Goal: Transaction & Acquisition: Download file/media

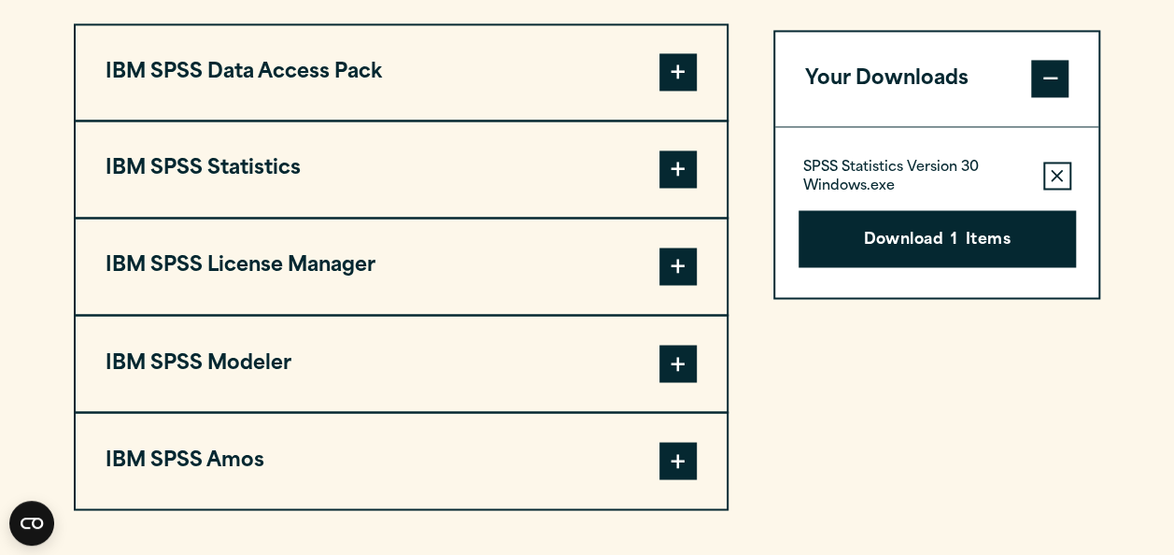
scroll to position [1473, 0]
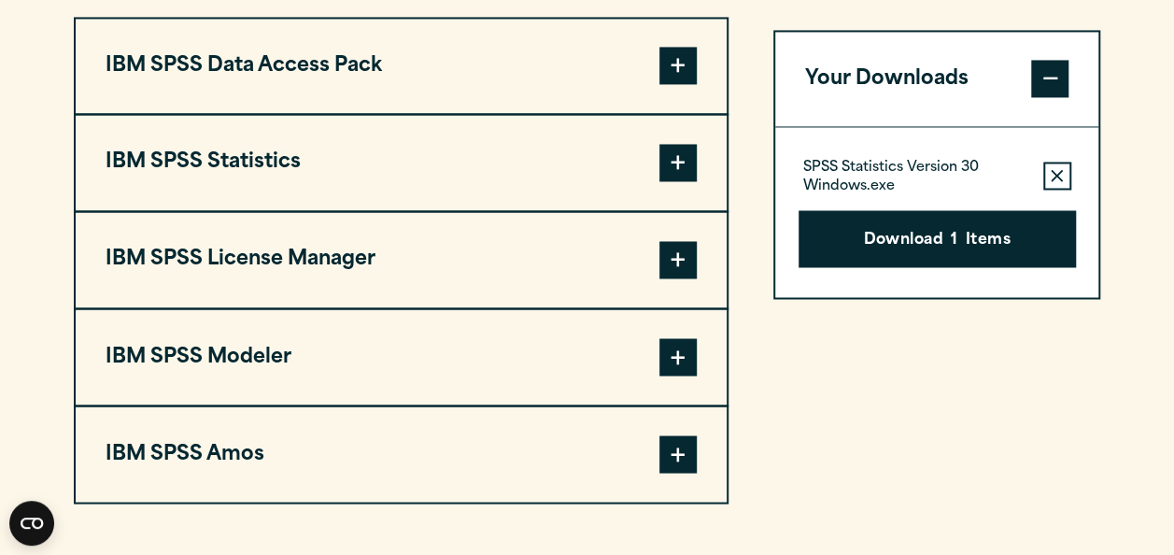
click at [676, 181] on span at bounding box center [677, 162] width 37 height 37
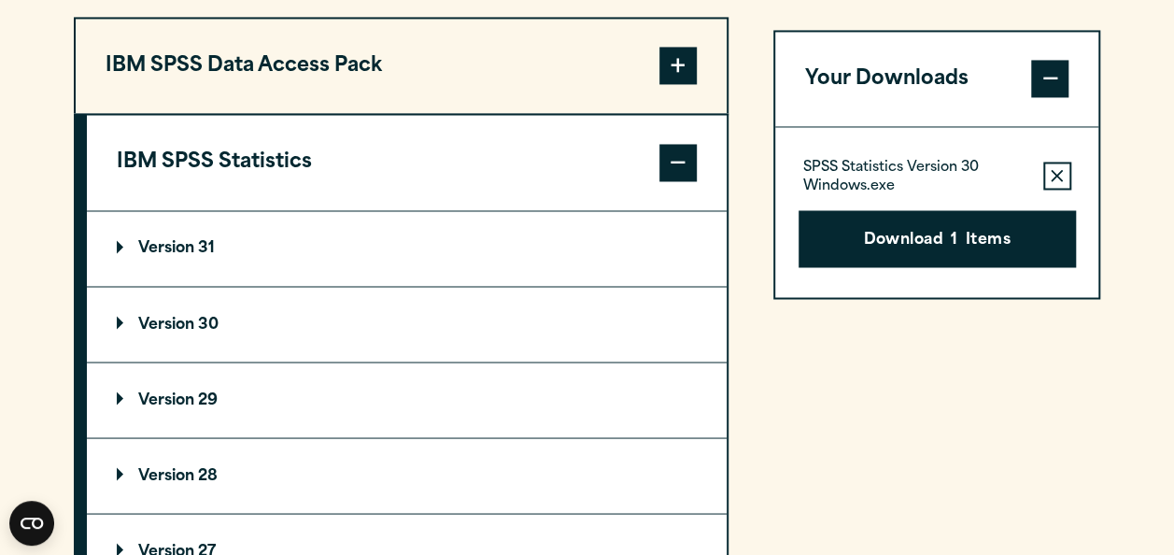
click at [123, 332] on p "Version 30" at bounding box center [168, 324] width 102 height 15
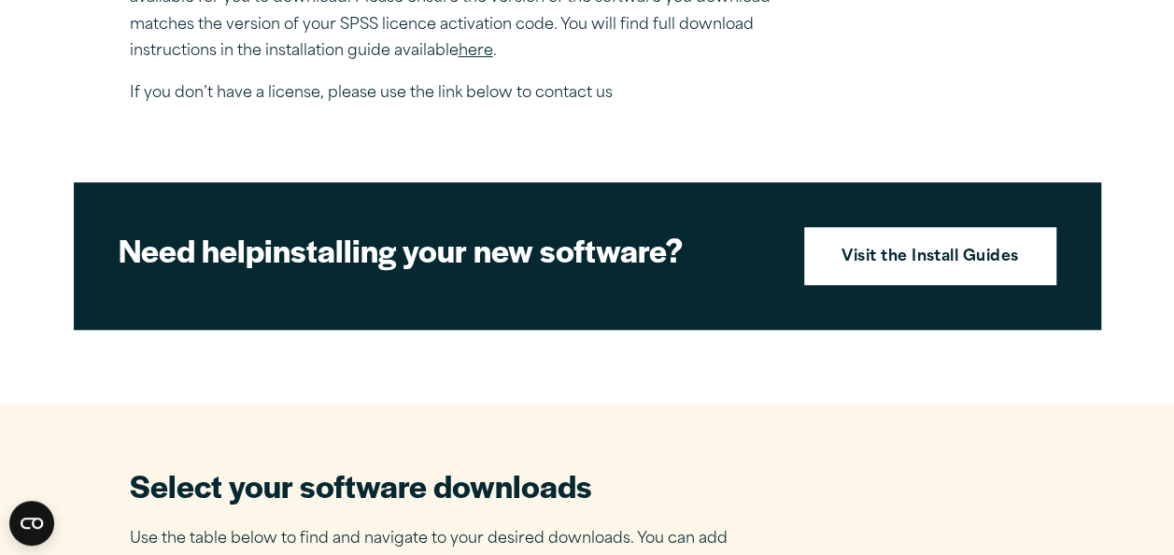
scroll to position [771, 0]
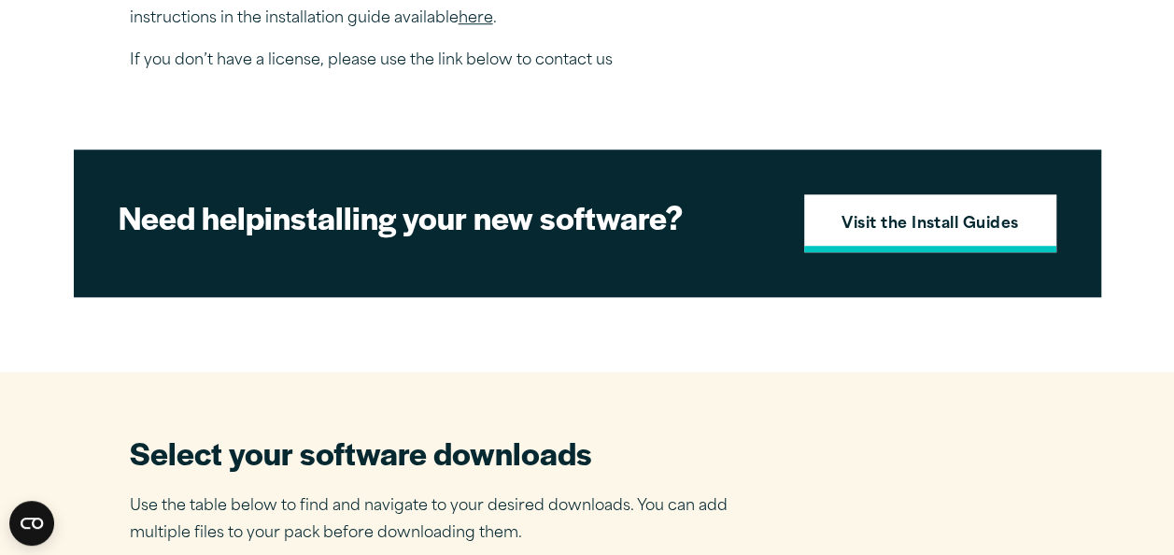
click at [938, 238] on link "Visit the Install Guides" at bounding box center [930, 223] width 252 height 58
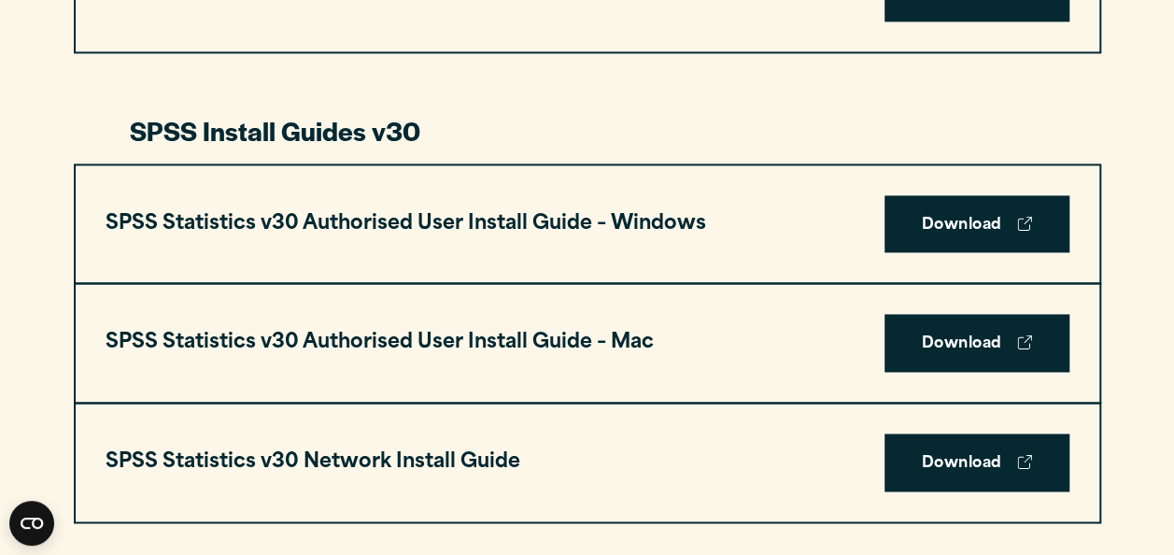
scroll to position [1308, 0]
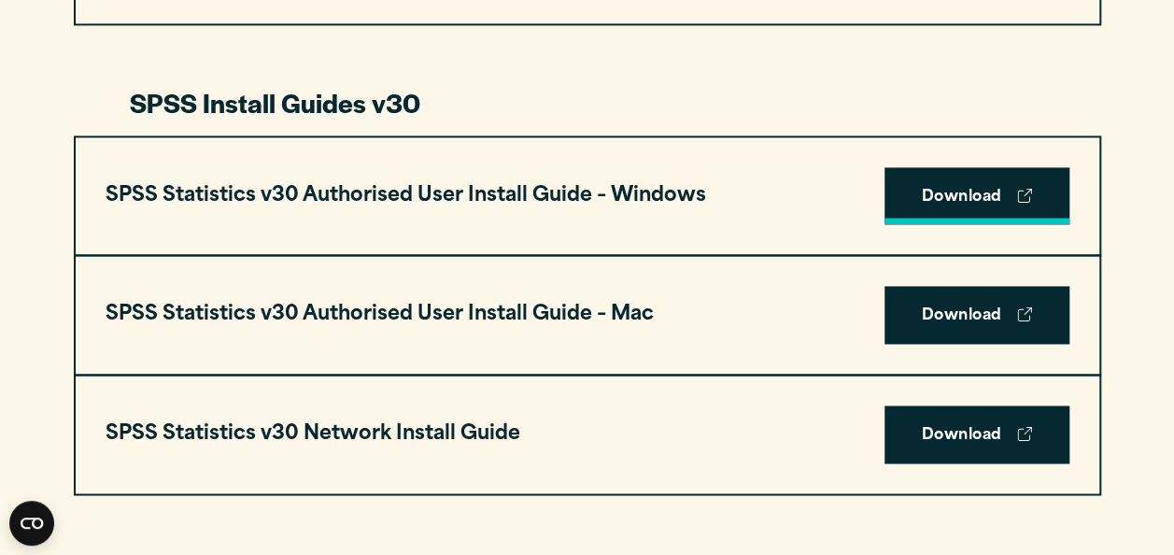
click at [968, 186] on link "Download" at bounding box center [977, 196] width 185 height 58
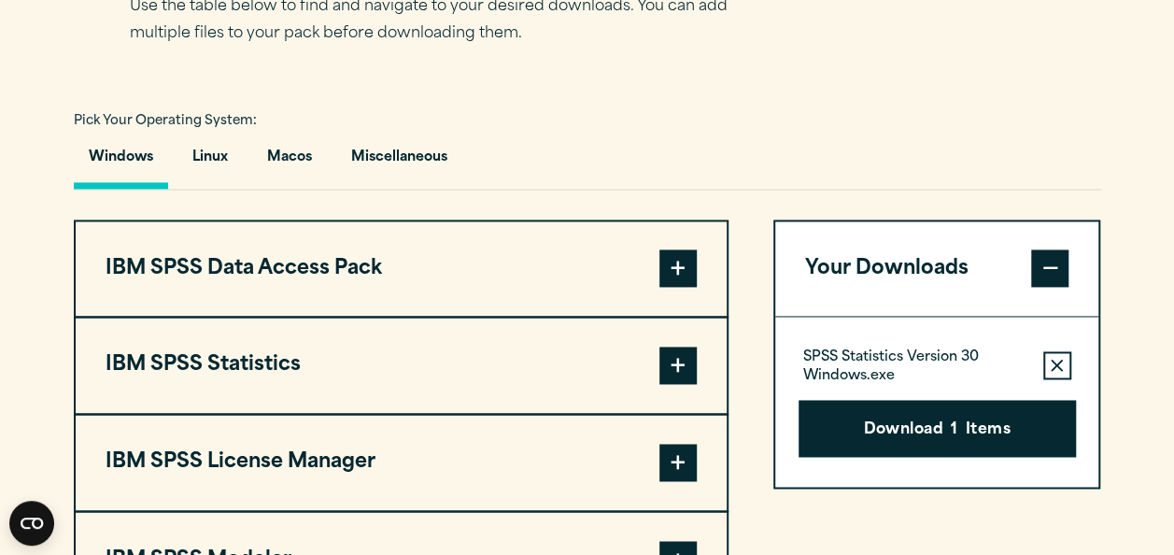
scroll to position [1267, 0]
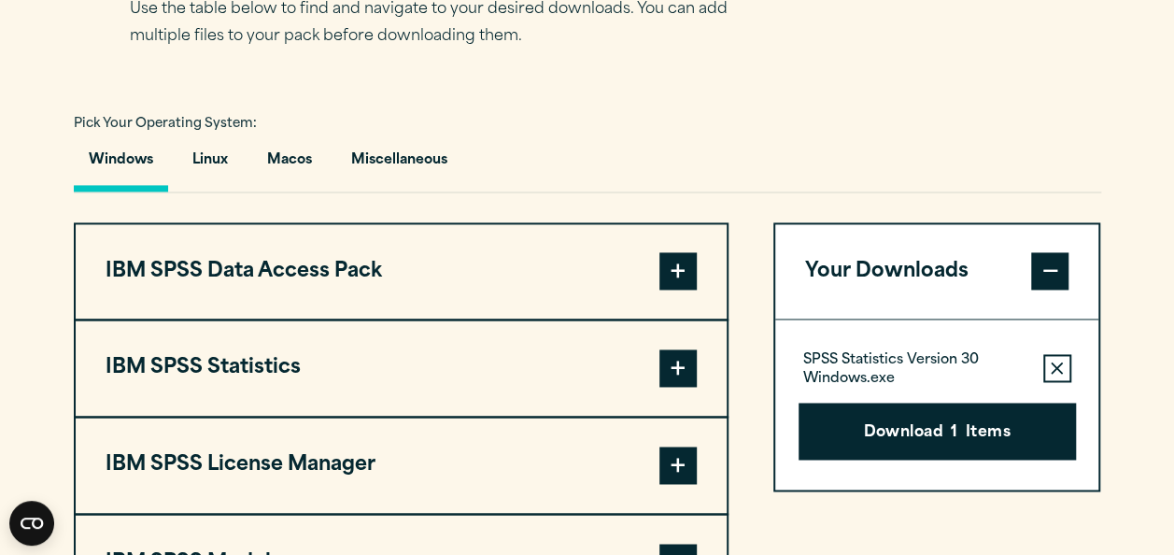
click at [684, 387] on span at bounding box center [677, 367] width 37 height 37
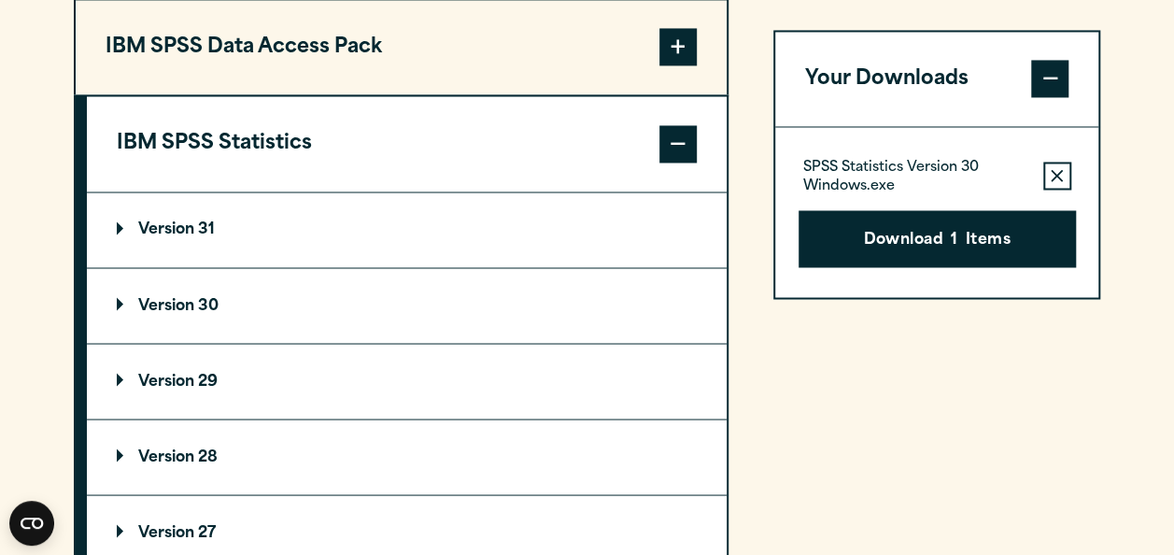
scroll to position [1488, 0]
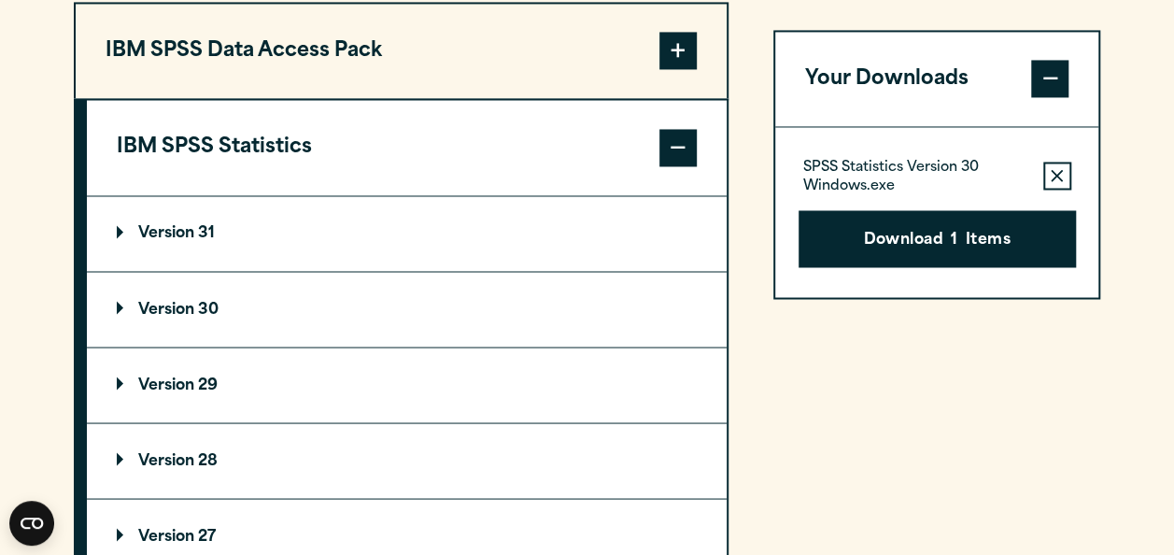
click at [114, 341] on summary "Version 30" at bounding box center [407, 309] width 640 height 75
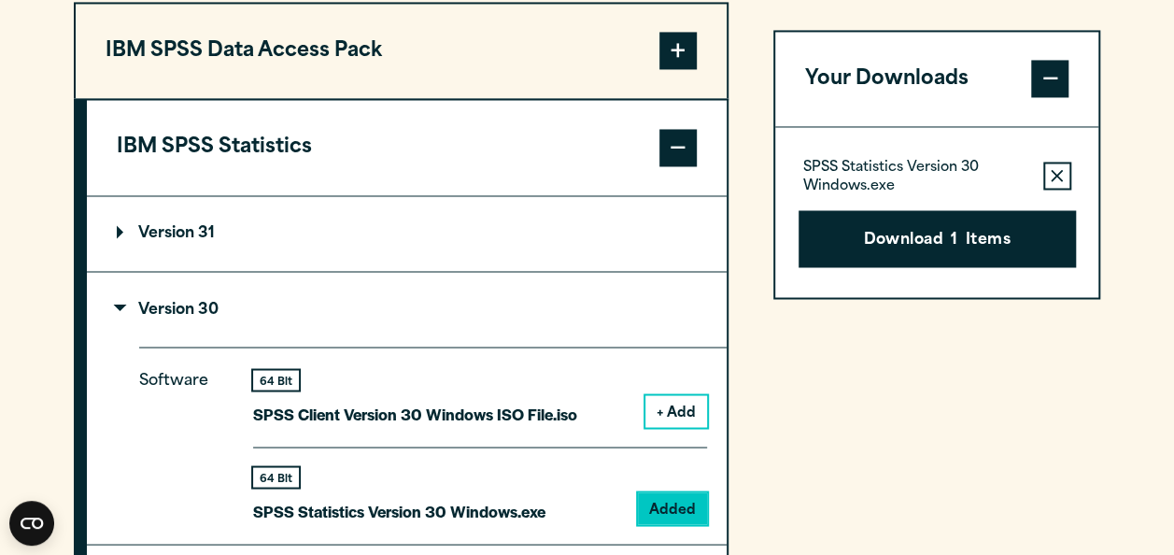
click at [1053, 183] on icon "button" at bounding box center [1057, 176] width 12 height 13
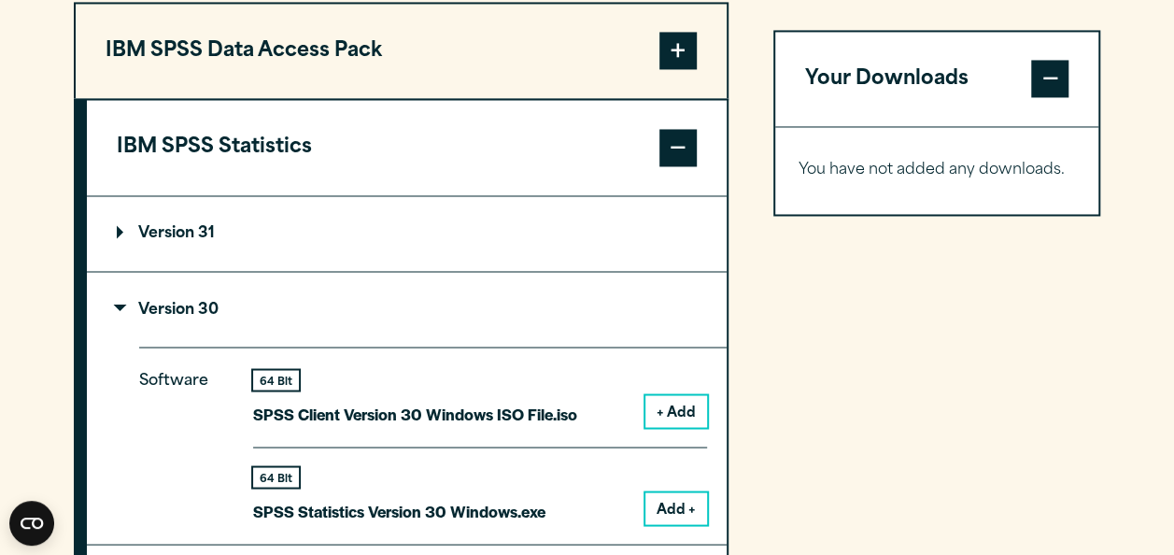
click at [670, 427] on button "+ Add" at bounding box center [676, 411] width 62 height 32
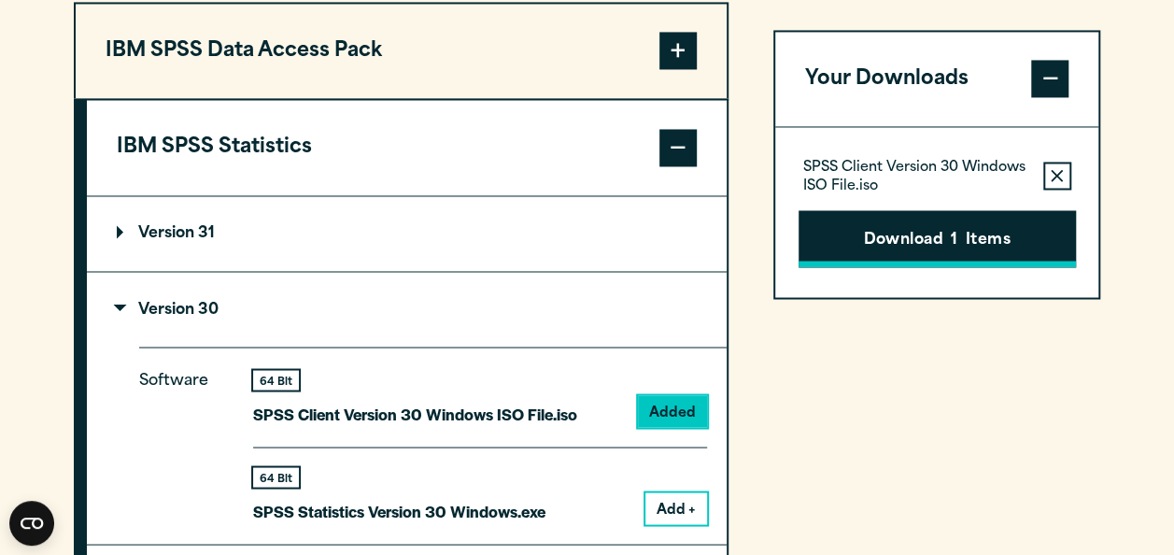
click at [1006, 260] on button "Download 1 Items" at bounding box center [937, 239] width 277 height 58
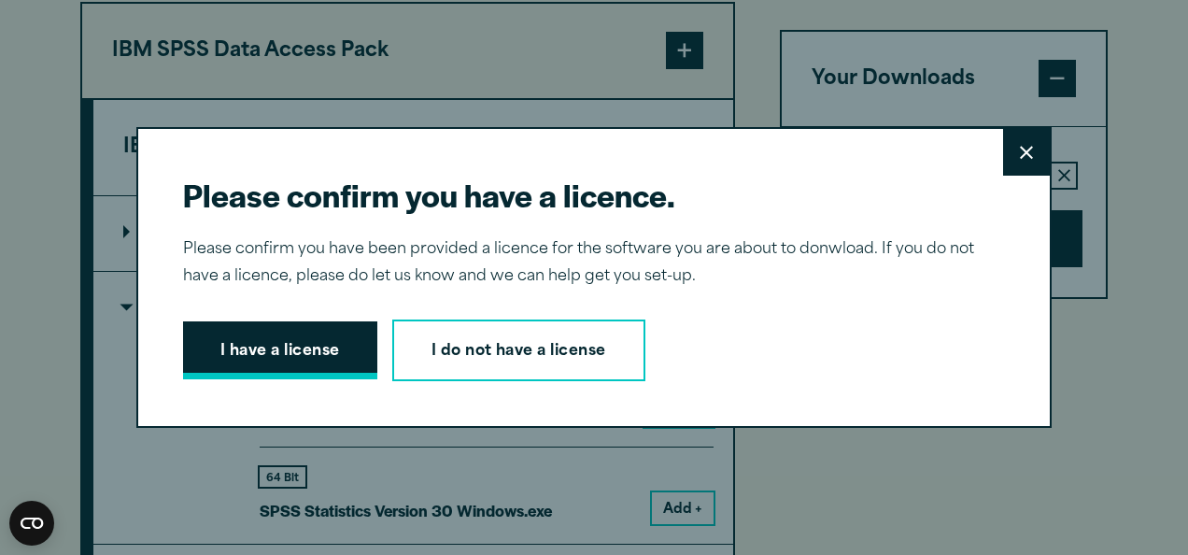
click at [297, 333] on button "I have a license" at bounding box center [280, 350] width 194 height 58
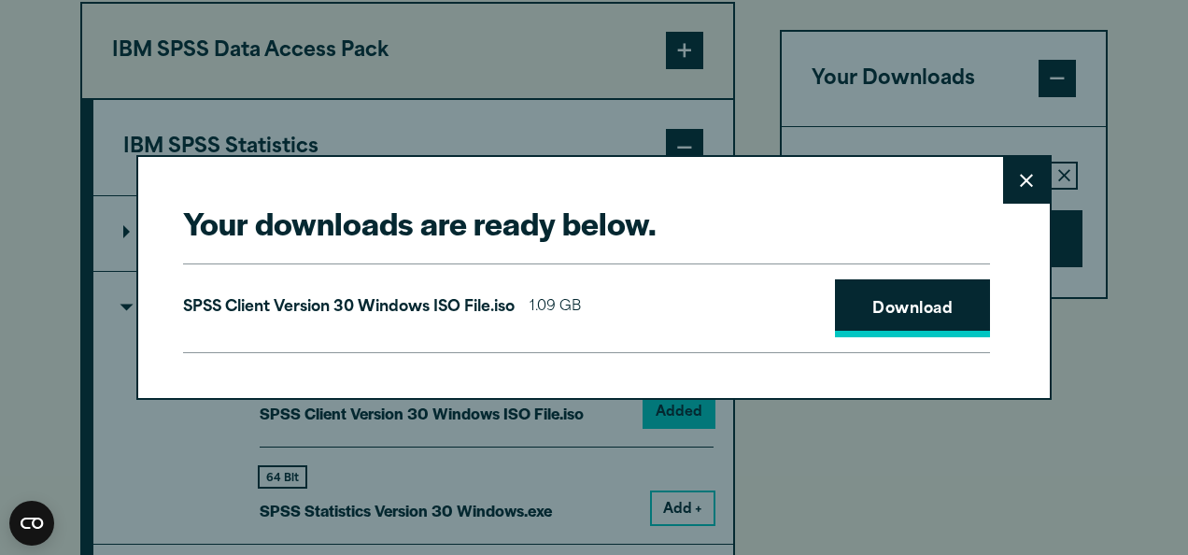
click at [915, 309] on link "Download" at bounding box center [912, 308] width 155 height 58
click at [1020, 187] on icon at bounding box center [1026, 181] width 13 height 14
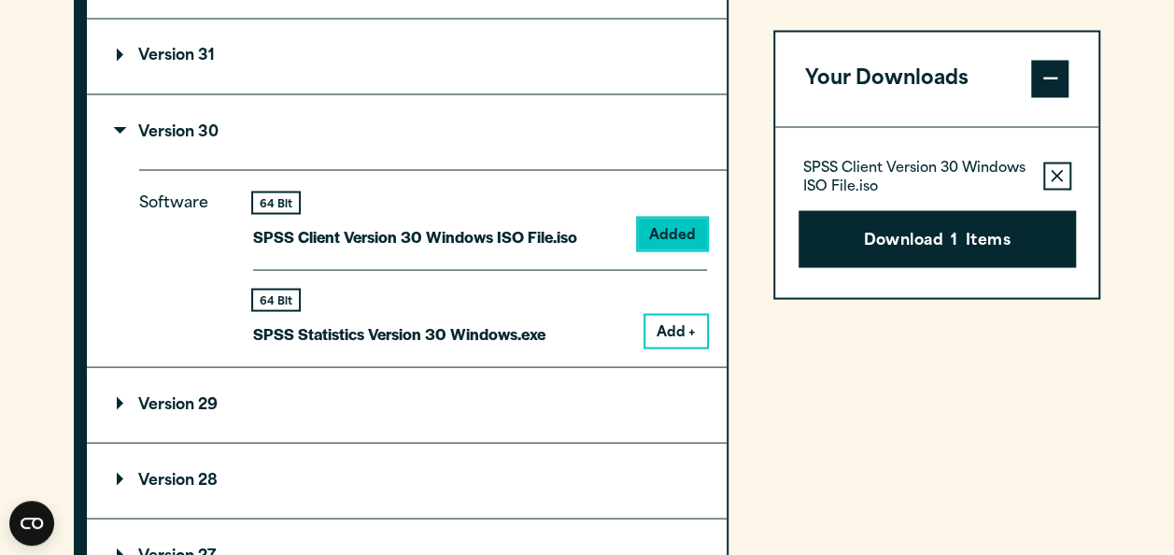
scroll to position [1664, 0]
click at [664, 347] on button "Add +" at bounding box center [676, 332] width 62 height 32
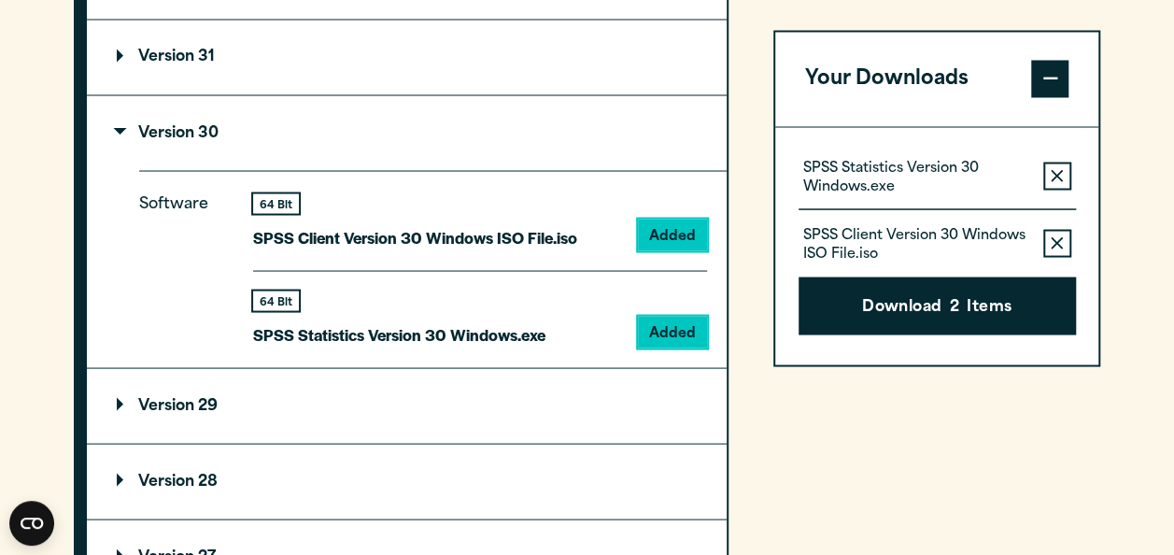
click at [1054, 239] on icon "button" at bounding box center [1057, 243] width 12 height 12
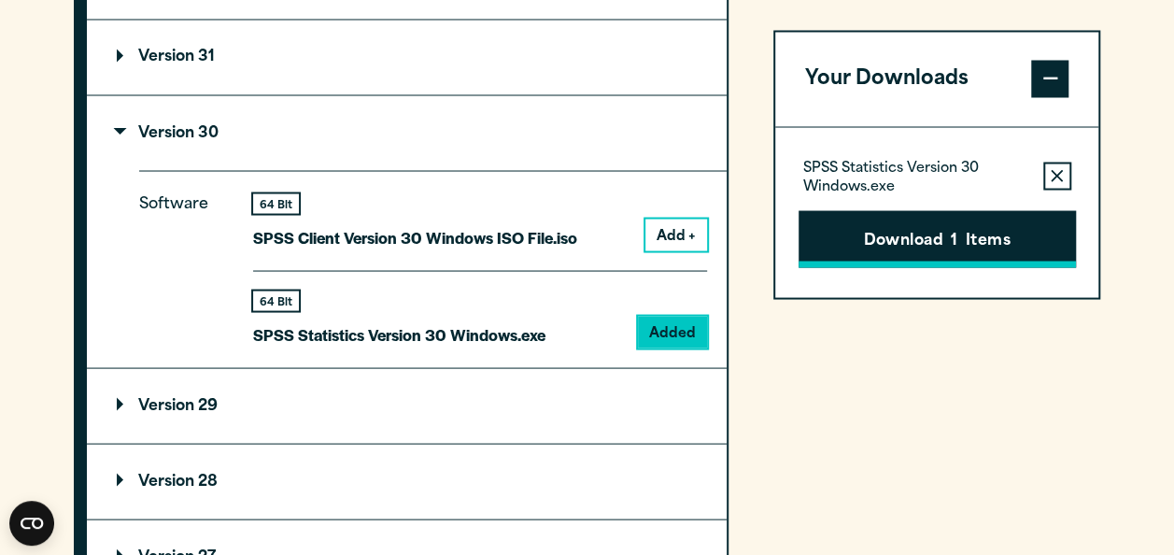
click at [940, 233] on button "Download 1 Items" at bounding box center [937, 239] width 277 height 58
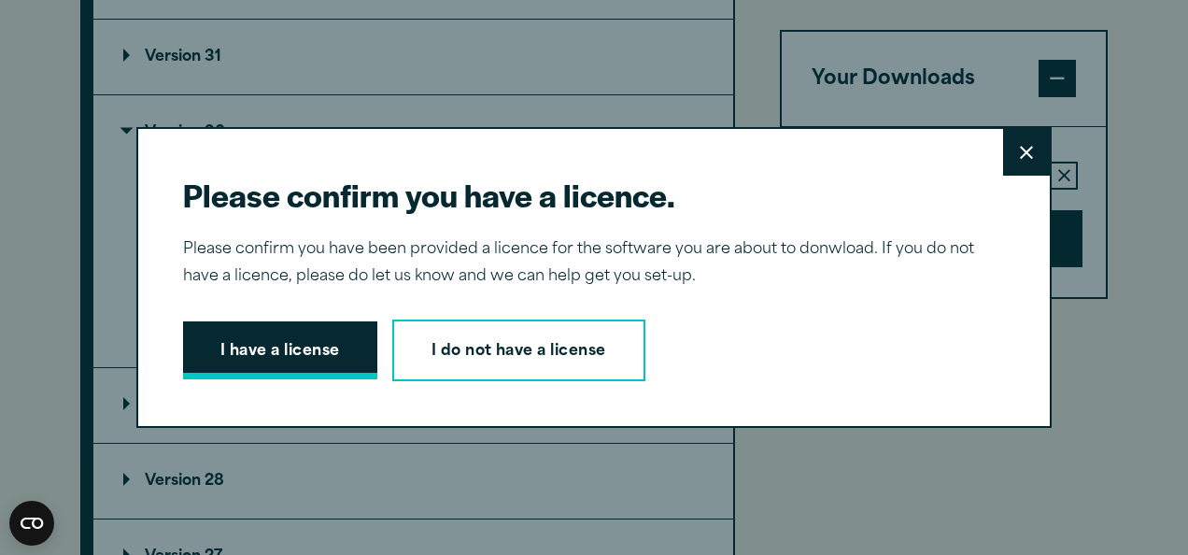
click at [272, 347] on button "I have a license" at bounding box center [280, 350] width 194 height 58
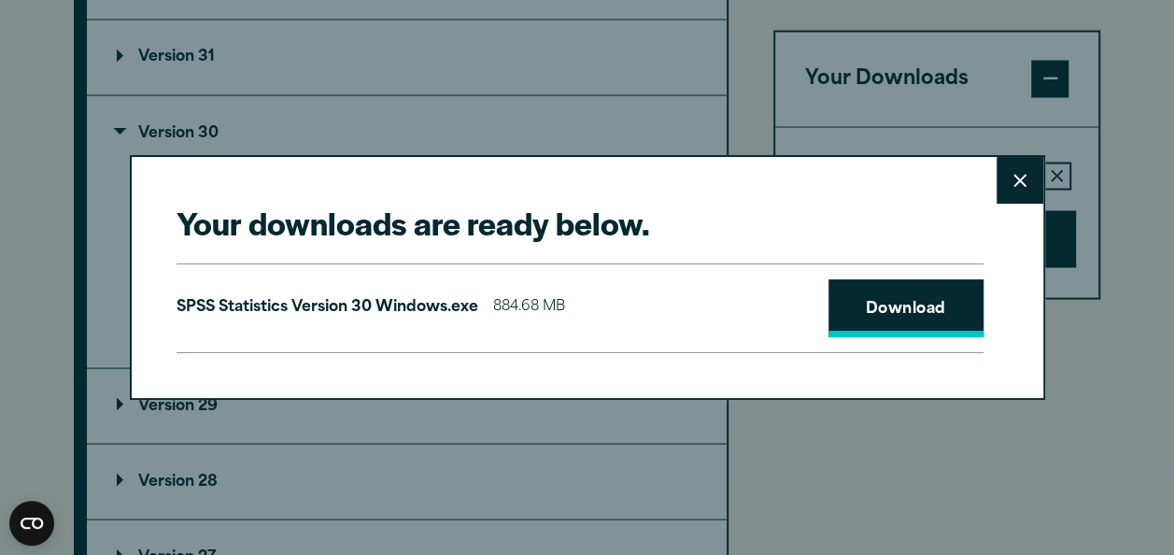
click at [855, 299] on link "Download" at bounding box center [905, 308] width 155 height 58
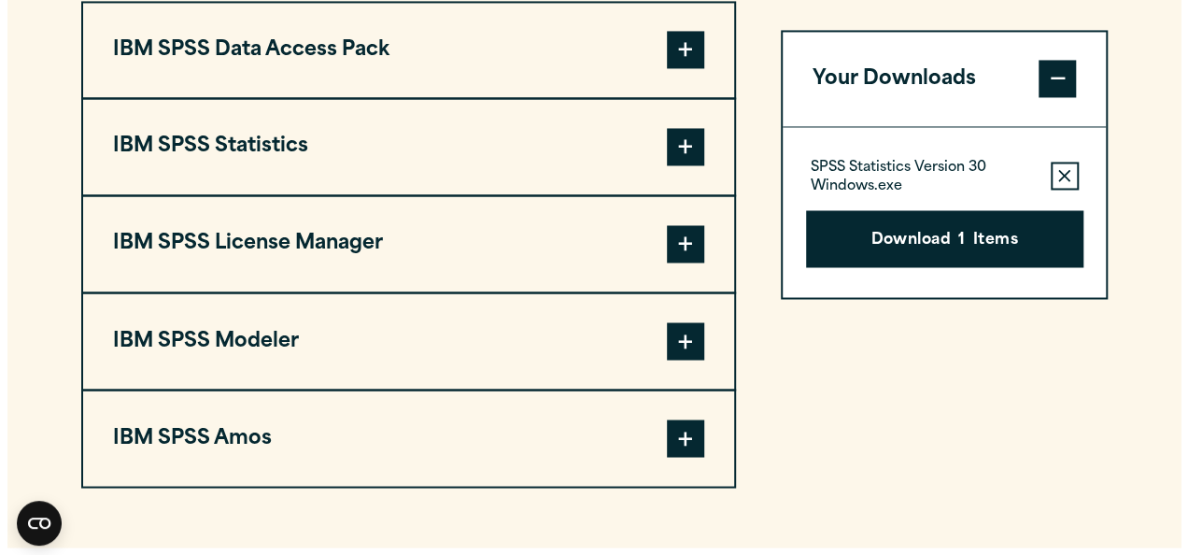
scroll to position [1491, 0]
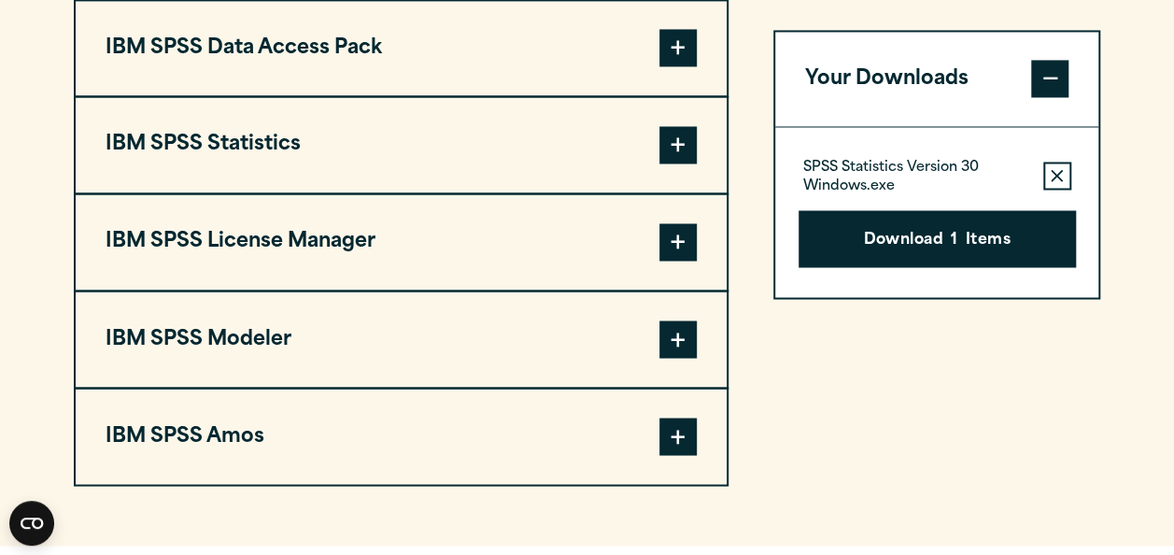
click at [687, 163] on span at bounding box center [677, 144] width 37 height 37
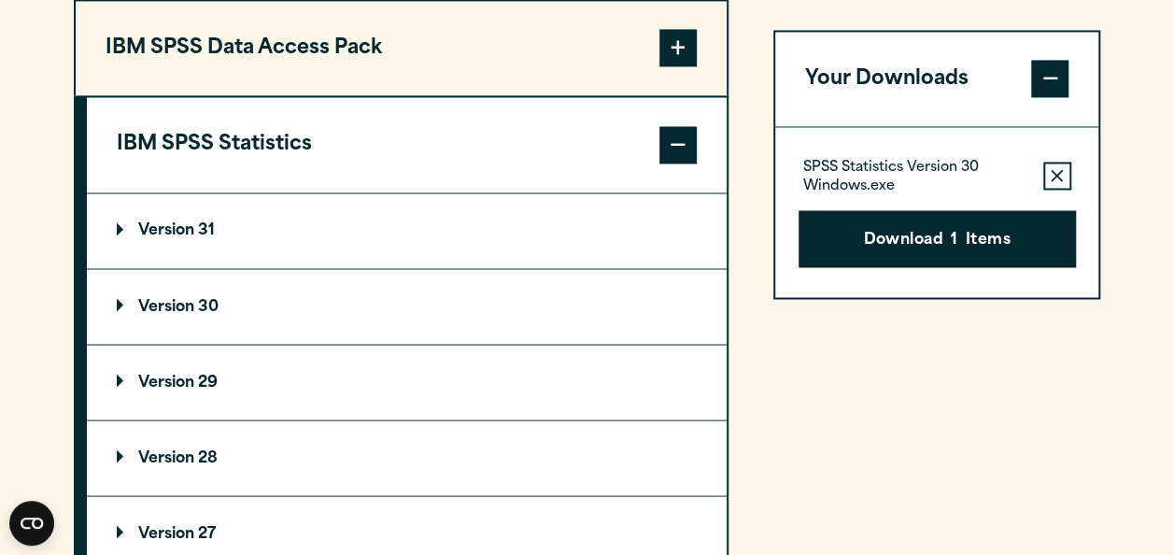
click at [120, 314] on p "Version 30" at bounding box center [168, 306] width 102 height 15
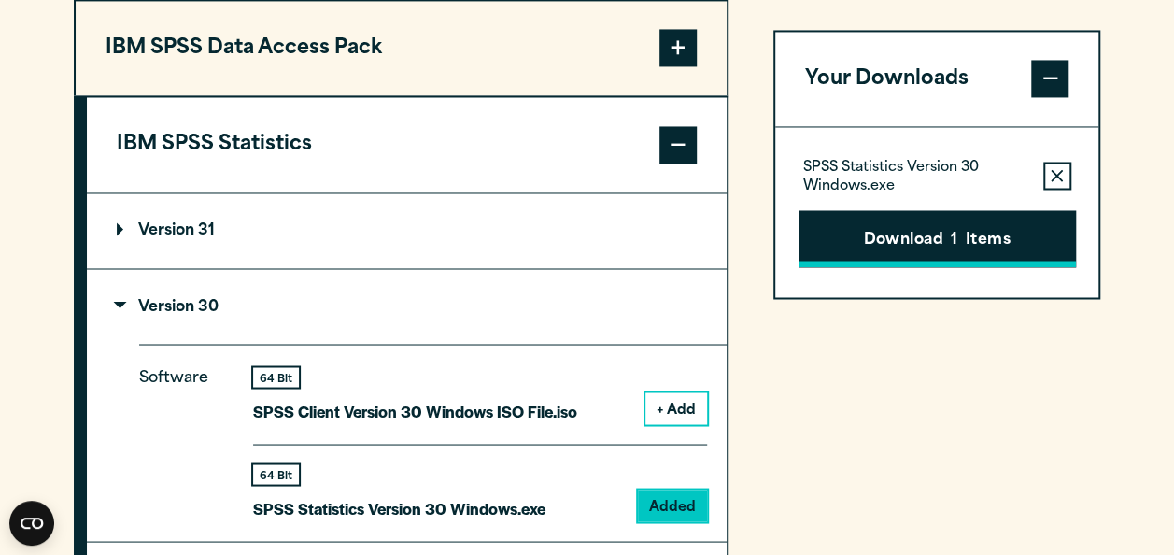
click at [979, 248] on button "Download 1 Items" at bounding box center [937, 239] width 277 height 58
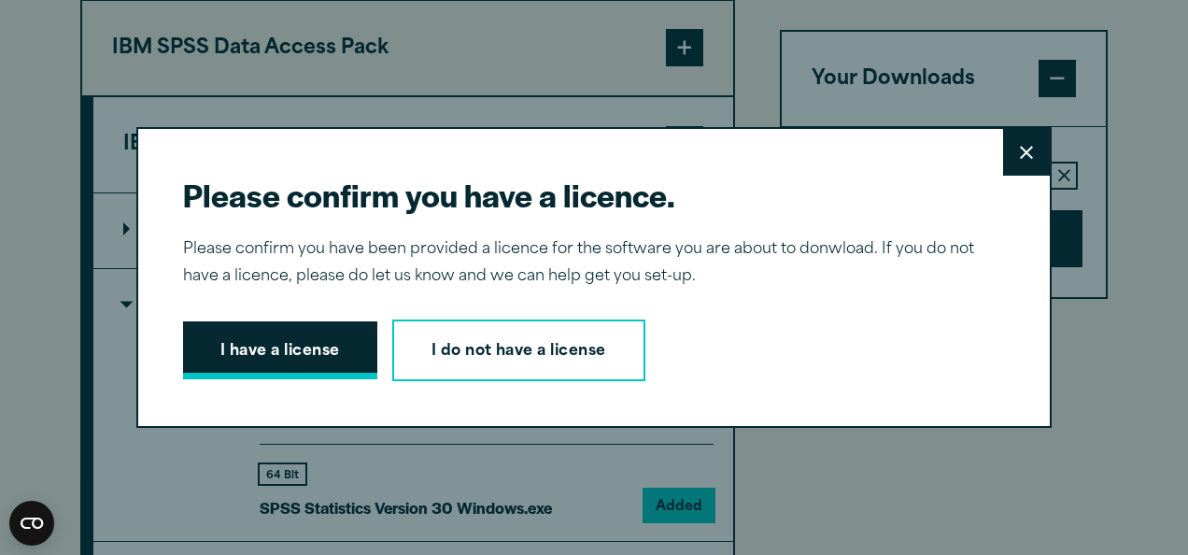
click at [290, 349] on button "I have a license" at bounding box center [280, 350] width 194 height 58
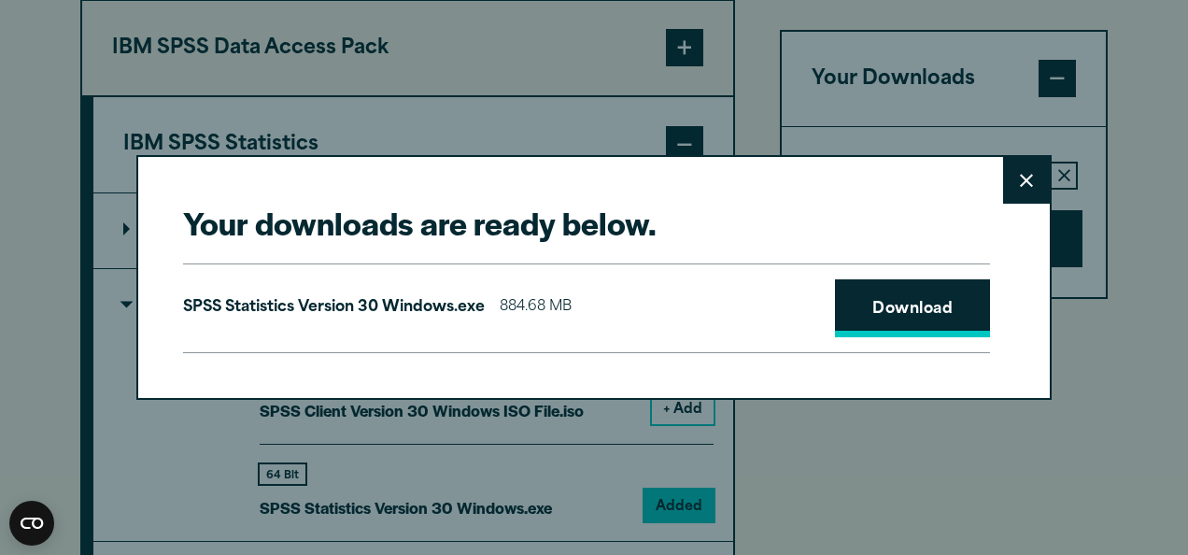
click at [859, 318] on link "Download" at bounding box center [912, 308] width 155 height 58
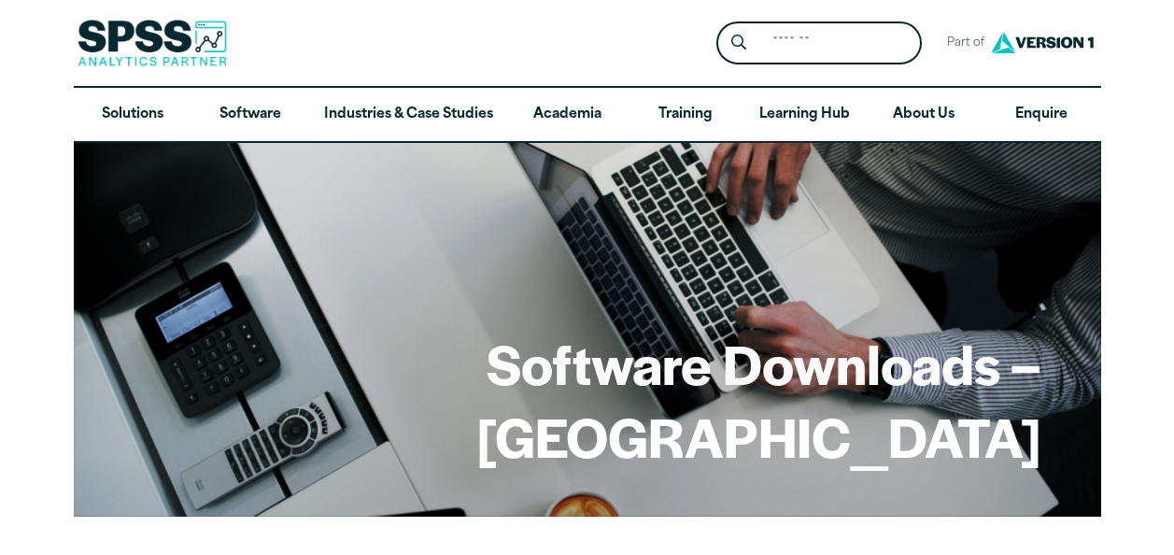
scroll to position [1491, 0]
